Goal: Find specific page/section

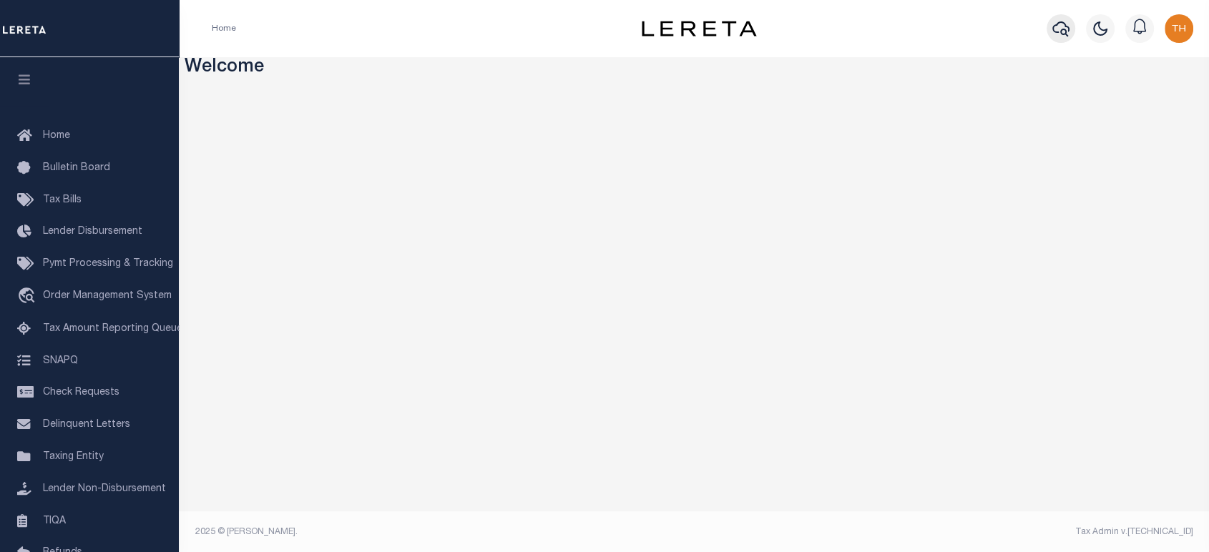
click at [1056, 32] on icon "button" at bounding box center [1061, 28] width 17 height 15
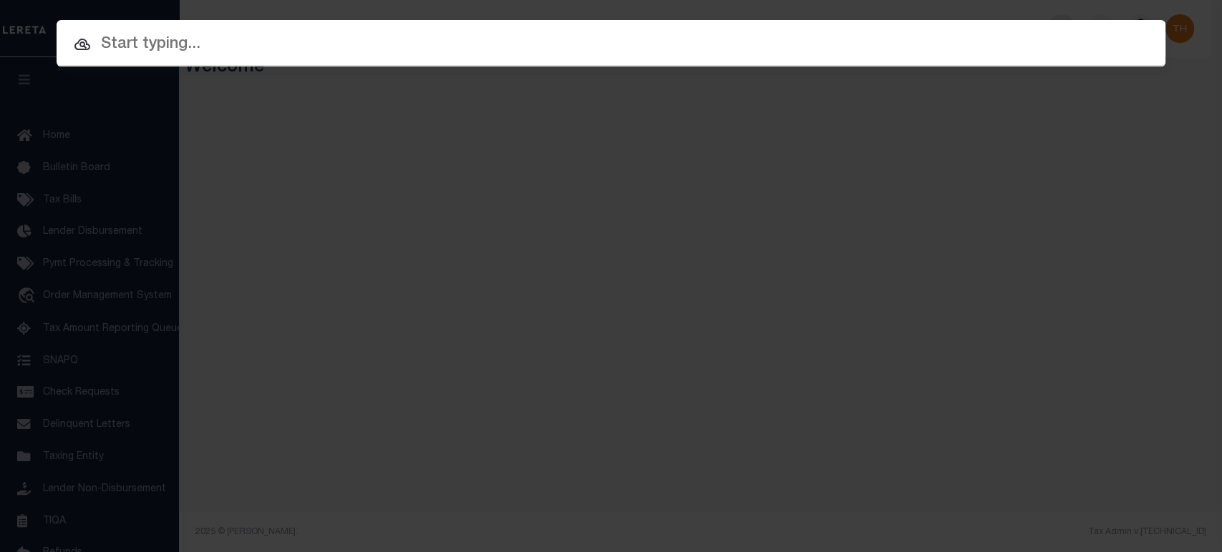
paste input "44862"
type input "44862"
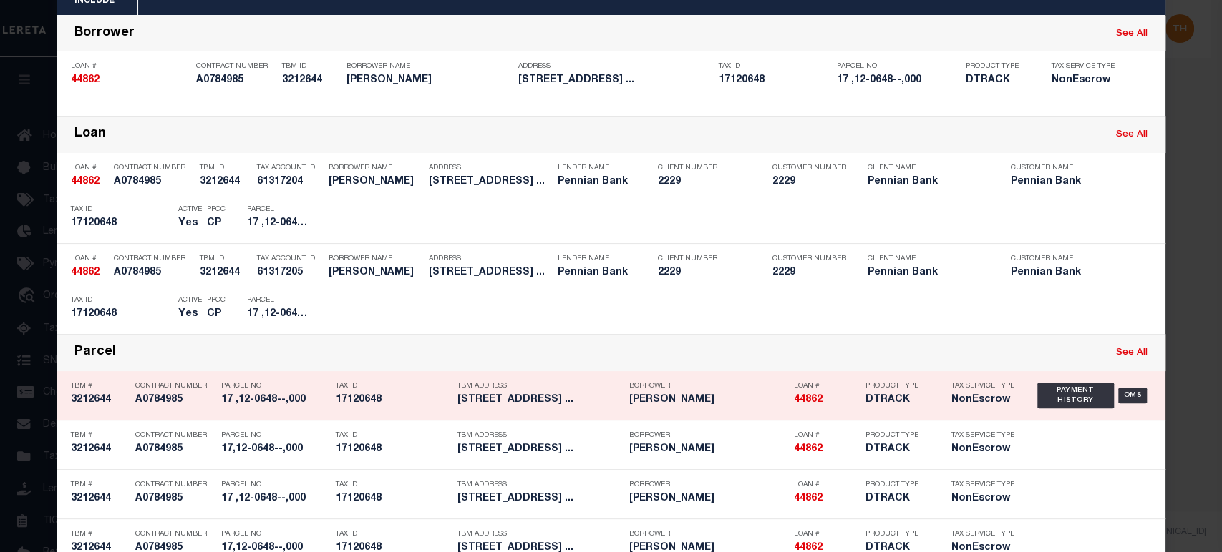
scroll to position [115, 0]
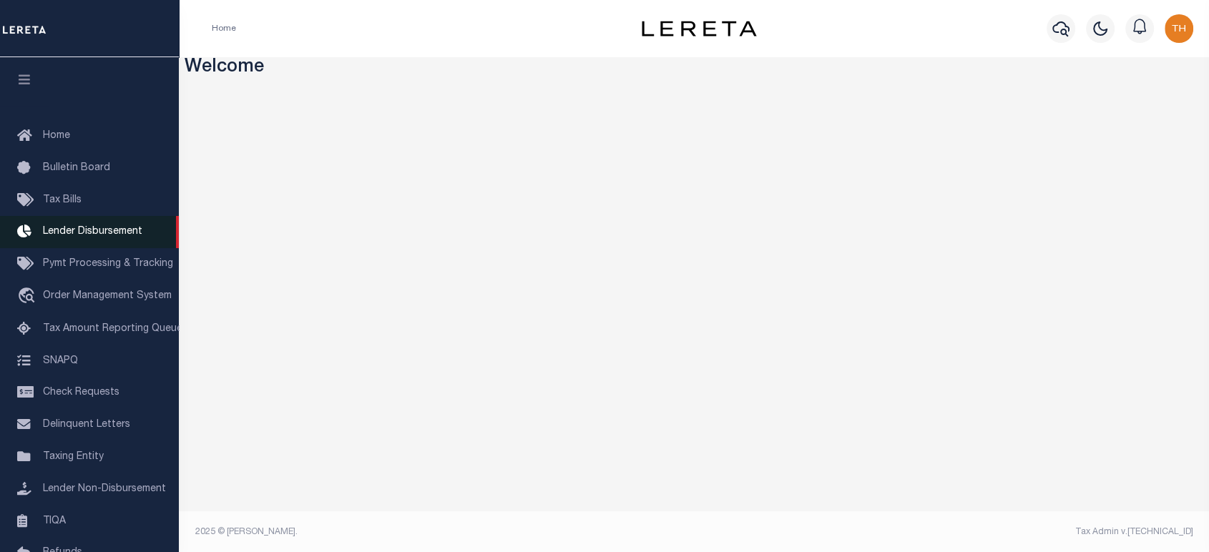
click at [104, 242] on link "Lender Disbursement" at bounding box center [89, 232] width 179 height 32
